Goal: Information Seeking & Learning: Check status

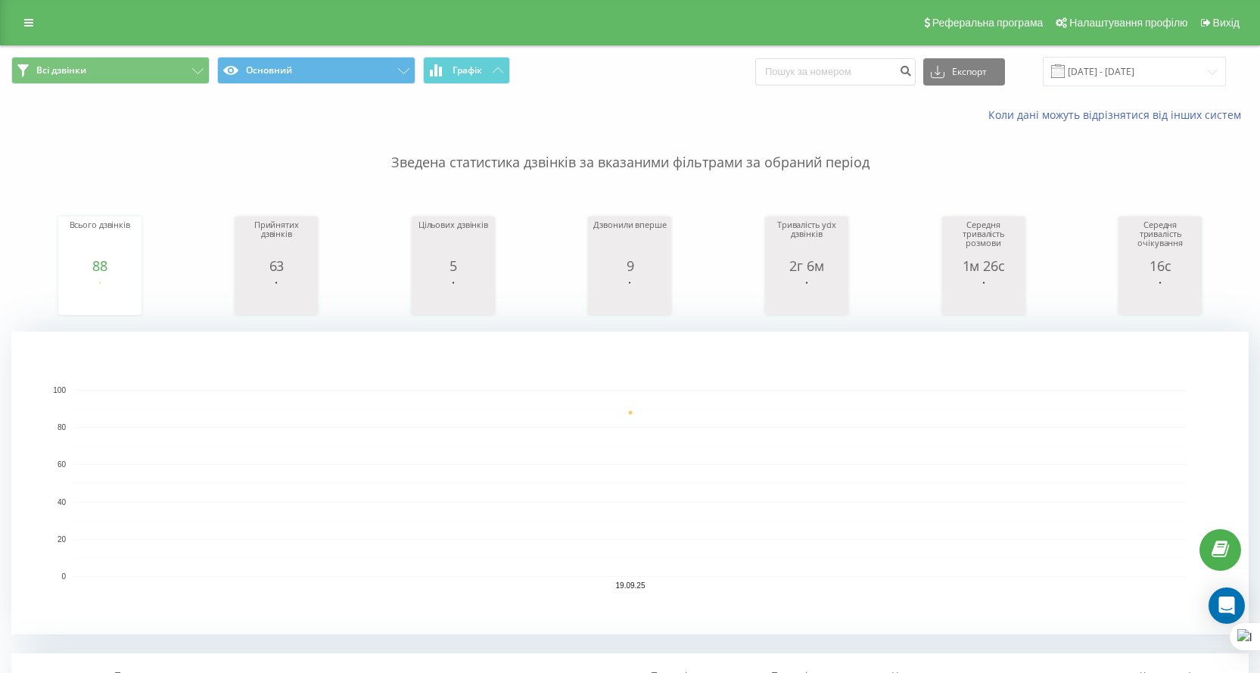
scroll to position [454, 0]
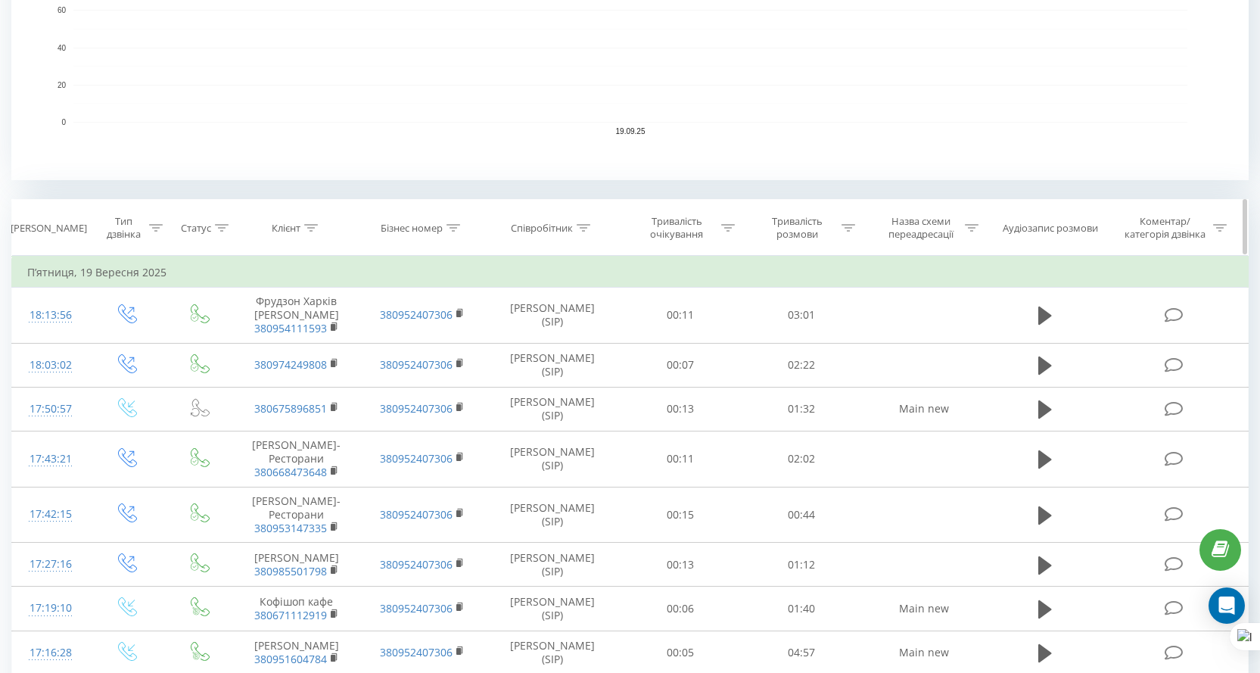
click at [555, 235] on th "Співробітник" at bounding box center [552, 228] width 135 height 56
click at [553, 225] on div "Співробітник" at bounding box center [542, 228] width 62 height 13
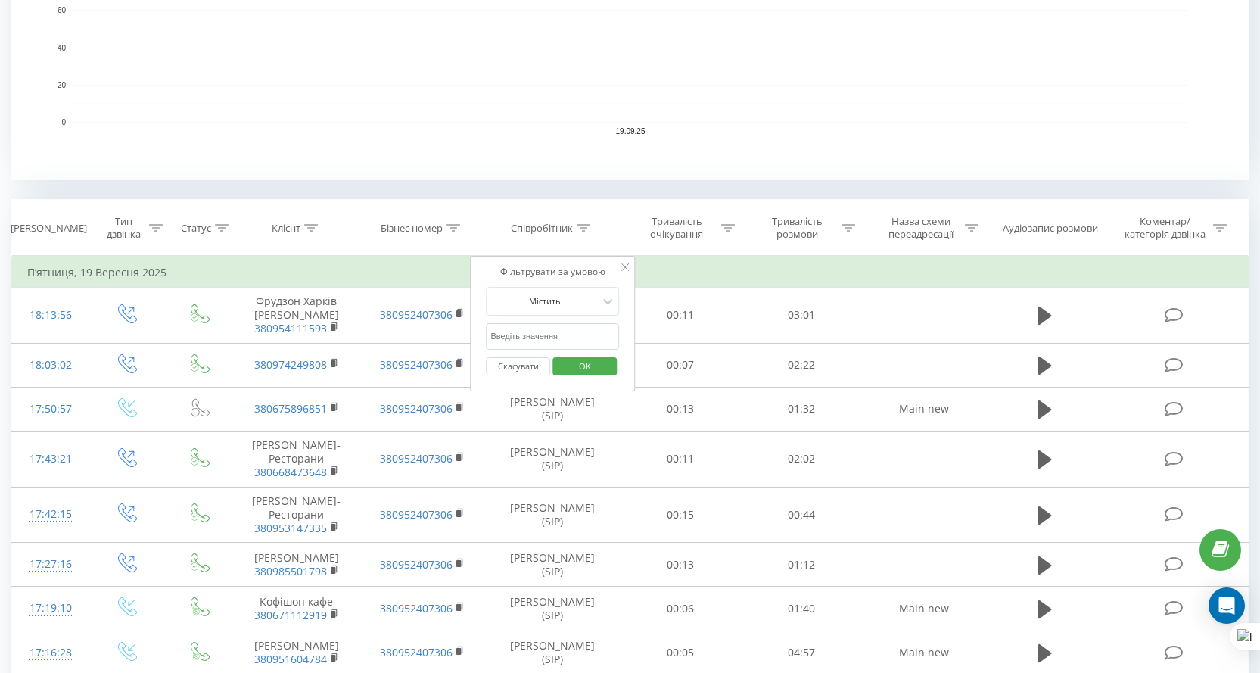
click at [551, 333] on input "text" at bounding box center [552, 336] width 133 height 26
type input "козак"
click at [594, 371] on span "OK" at bounding box center [585, 365] width 42 height 23
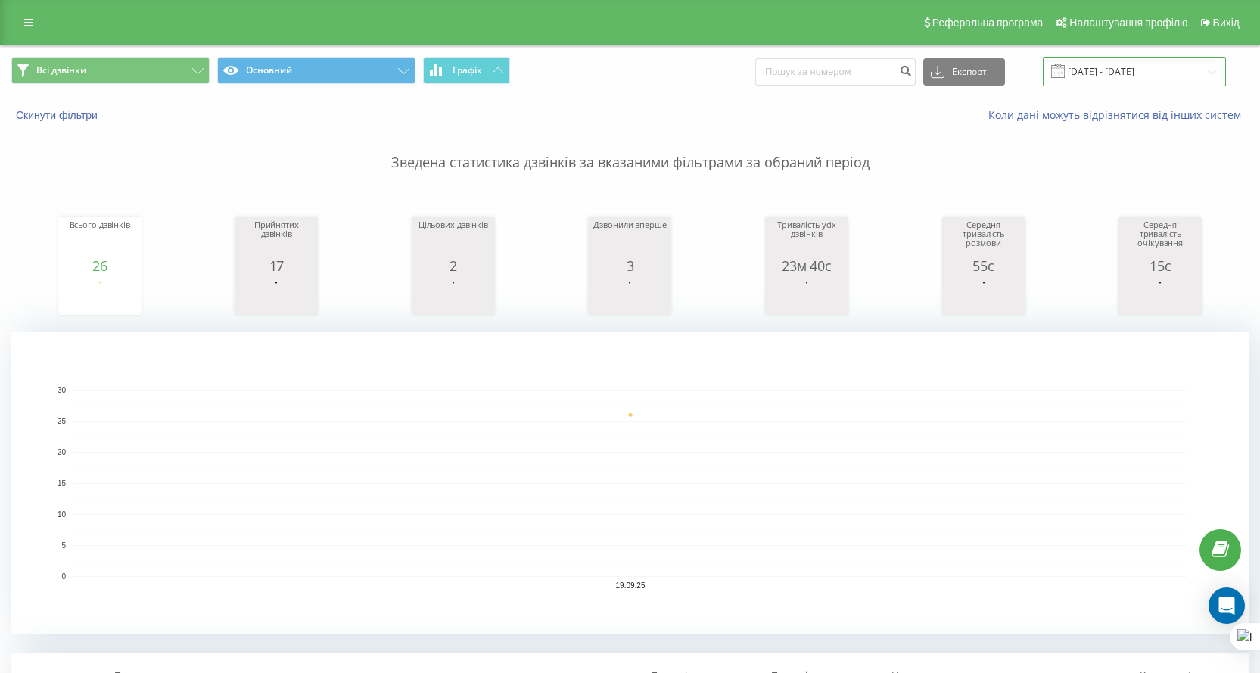
click at [1116, 61] on input "[DATE] - [DATE]" at bounding box center [1134, 72] width 183 height 30
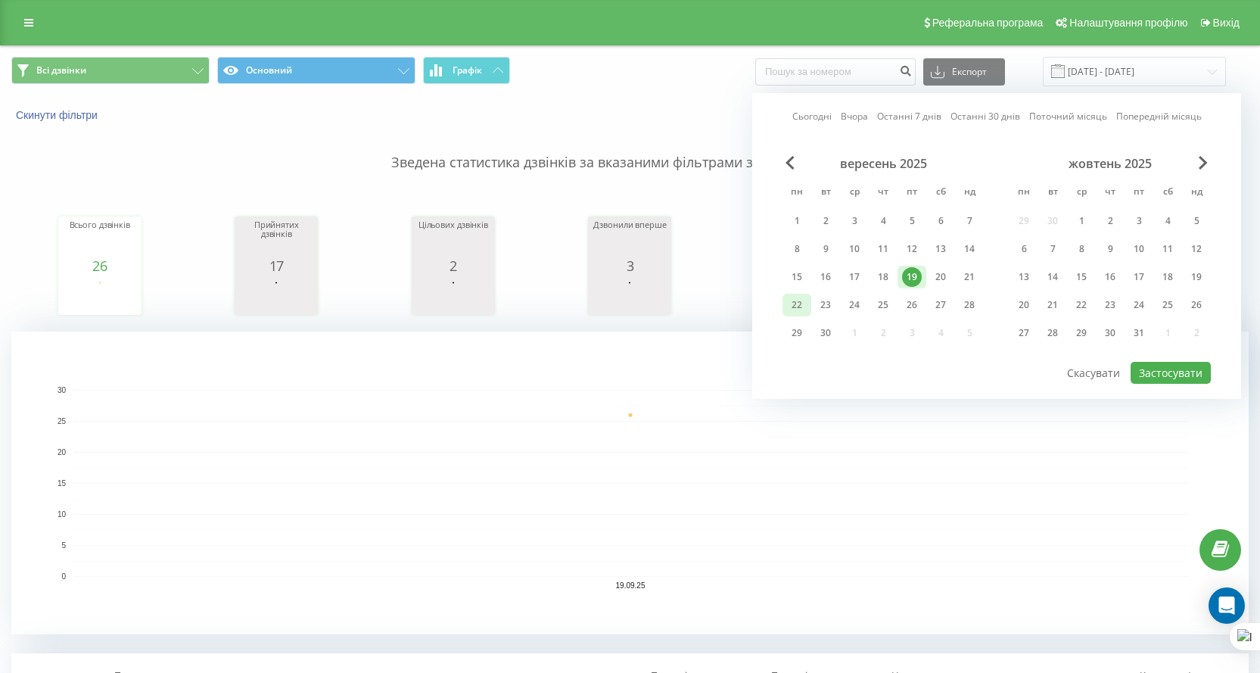
click at [808, 302] on div "22" at bounding box center [797, 305] width 29 height 23
click at [1179, 362] on button "Застосувати" at bounding box center [1171, 373] width 80 height 22
type input "[DATE] - [DATE]"
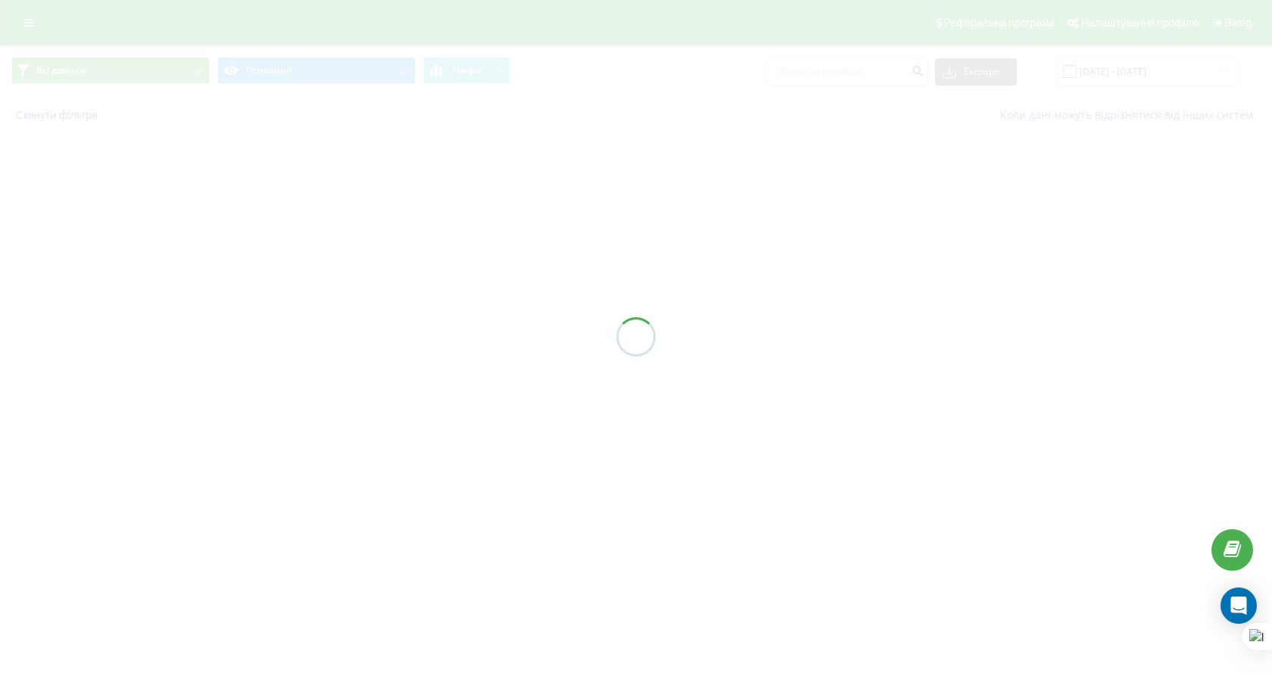
click at [1179, 363] on div at bounding box center [636, 336] width 1272 height 673
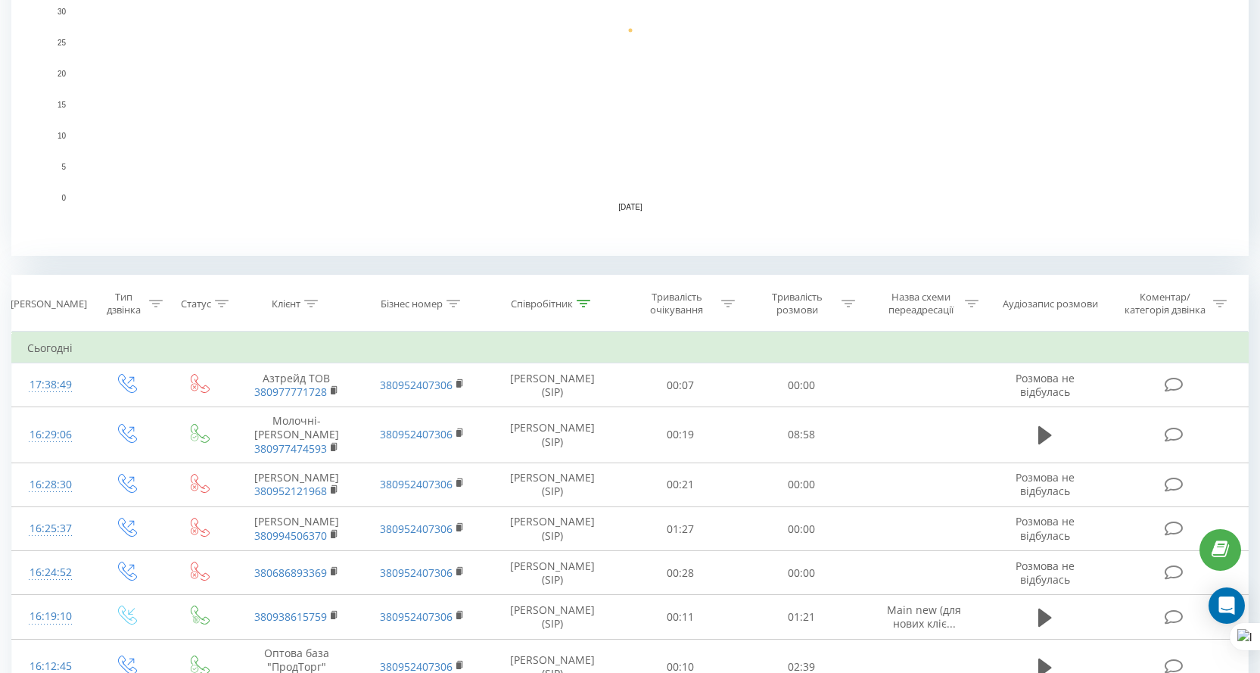
scroll to position [76, 0]
